Goal: Information Seeking & Learning: Learn about a topic

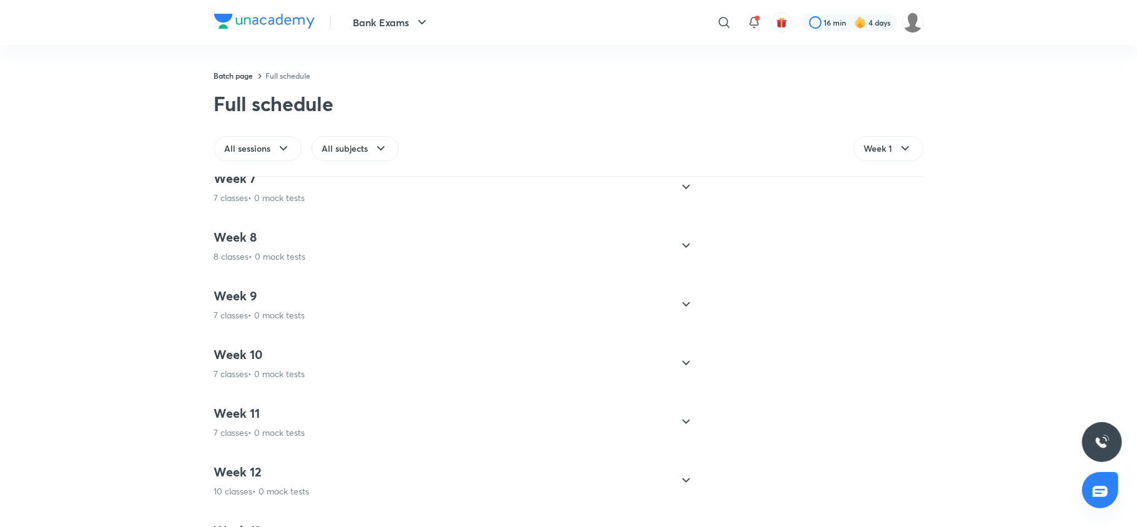
scroll to position [988, 0]
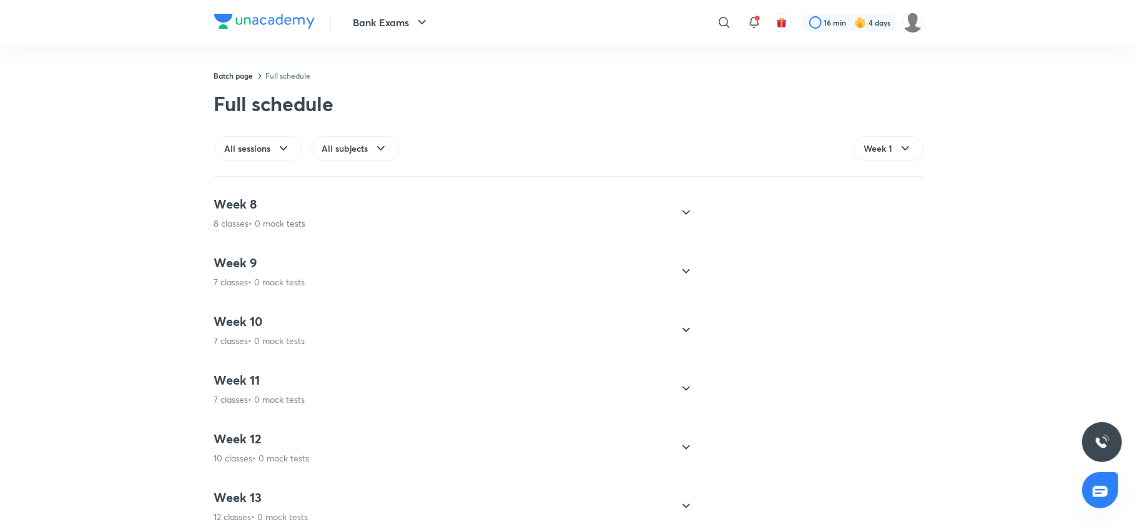
click at [288, 271] on h4 "Week 9" at bounding box center [259, 263] width 91 height 16
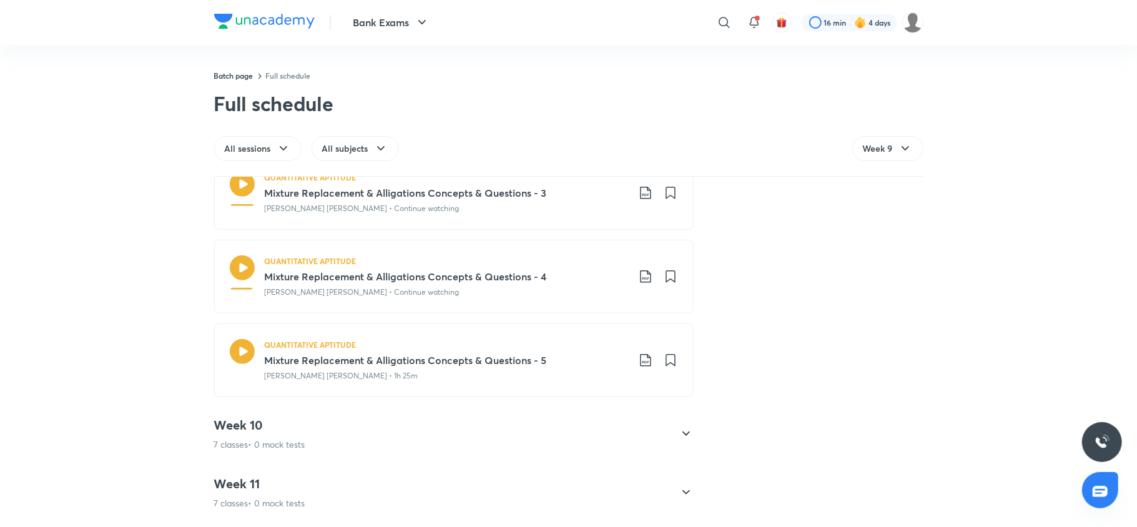
scroll to position [890, 0]
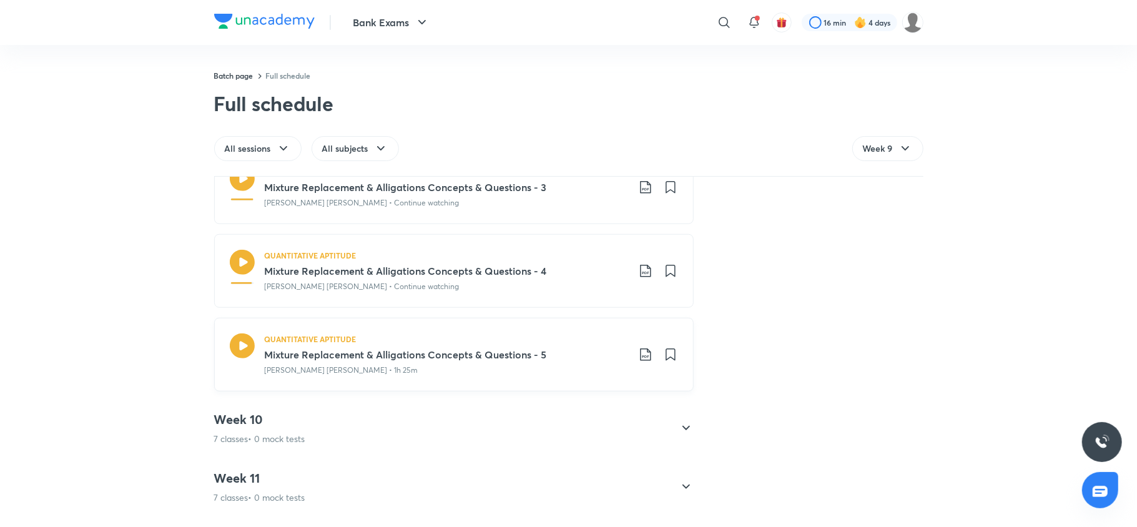
click at [238, 353] on icon at bounding box center [241, 345] width 25 height 25
